Goal: Navigation & Orientation: Find specific page/section

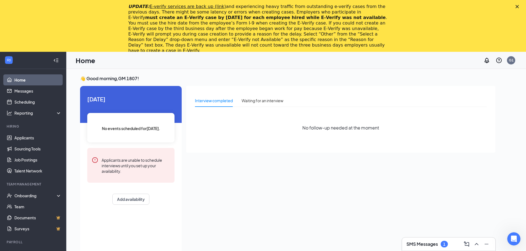
click at [519, 6] on polygon "Close" at bounding box center [516, 6] width 3 height 3
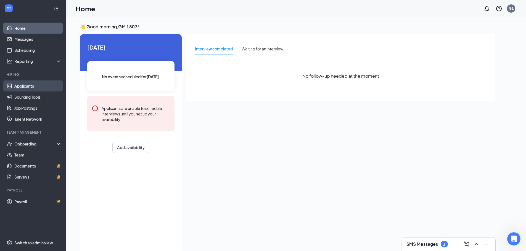
click at [25, 86] on link "Applicants" at bounding box center [37, 86] width 47 height 11
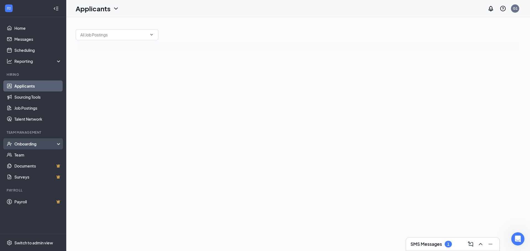
click at [22, 144] on div "Onboarding" at bounding box center [35, 144] width 43 height 6
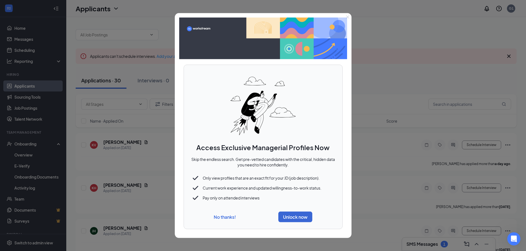
click at [221, 214] on div "No thanks! Unlock now" at bounding box center [262, 217] width 145 height 15
click at [225, 214] on div "No thanks! Unlock now" at bounding box center [262, 217] width 145 height 15
click at [223, 216] on button "No thanks!" at bounding box center [225, 218] width 22 height 6
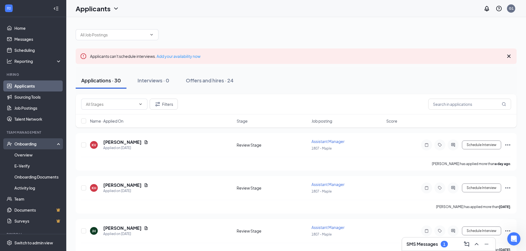
click at [32, 149] on div "Onboarding" at bounding box center [33, 144] width 66 height 11
click at [26, 148] on div "Onboarding" at bounding box center [33, 144] width 66 height 11
click at [25, 155] on link "Overview" at bounding box center [37, 155] width 47 height 11
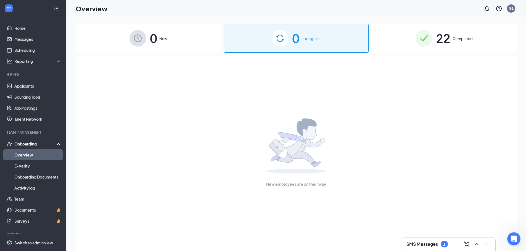
click at [444, 37] on span "22" at bounding box center [443, 38] width 14 height 19
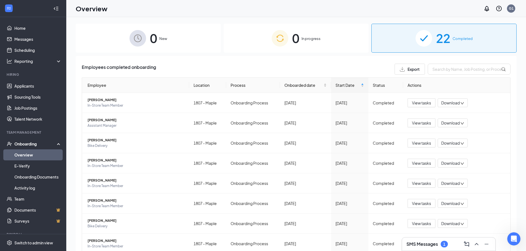
click at [307, 46] on div "0 In progress" at bounding box center [296, 38] width 145 height 29
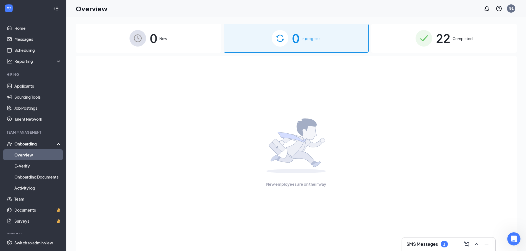
click at [167, 34] on div "0 New" at bounding box center [148, 38] width 145 height 29
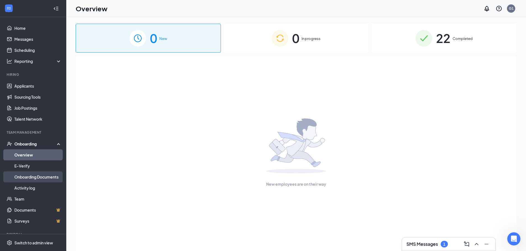
click at [28, 179] on link "Onboarding Documents" at bounding box center [37, 177] width 47 height 11
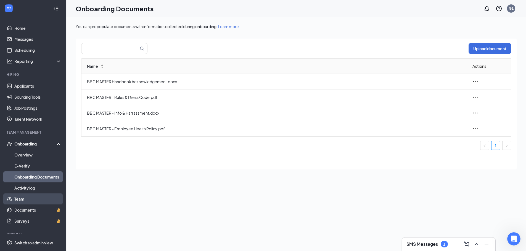
click at [30, 200] on link "Team" at bounding box center [37, 199] width 47 height 11
